Goal: Task Accomplishment & Management: Use online tool/utility

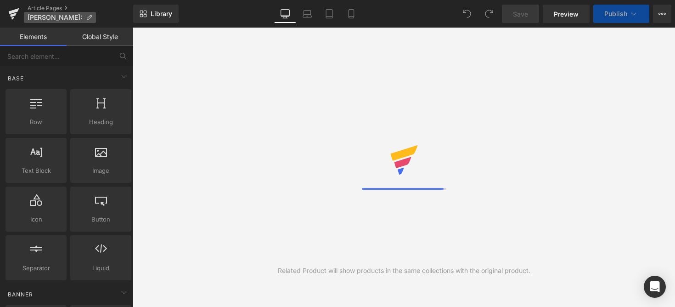
click at [86, 17] on icon at bounding box center [89, 17] width 6 height 6
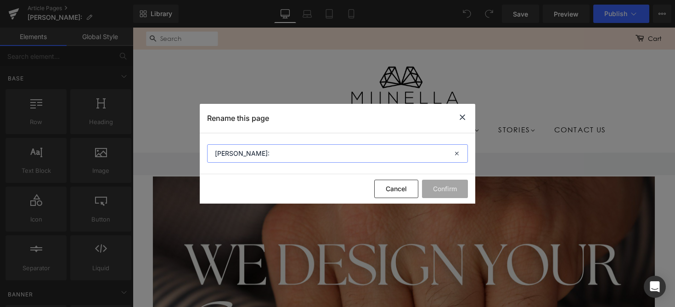
click at [237, 153] on input "[PERSON_NAME]:" at bounding box center [337, 153] width 261 height 18
click at [270, 148] on input "Dedicated to" at bounding box center [337, 153] width 261 height 18
click at [268, 157] on input "Dedicated to" at bounding box center [337, 153] width 261 height 18
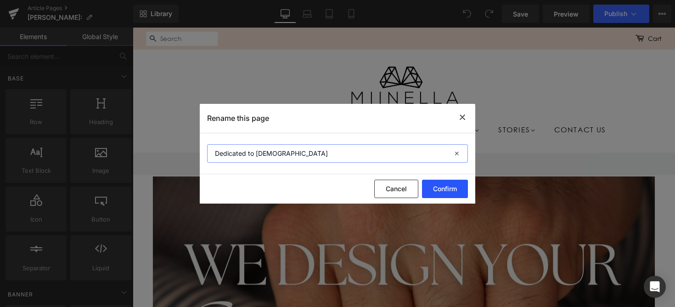
type input "Dedicated to [DEMOGRAPHIC_DATA]"
drag, startPoint x: 451, startPoint y: 193, endPoint x: 432, endPoint y: 182, distance: 22.7
click at [432, 182] on button "Confirm" at bounding box center [445, 189] width 46 height 18
